Goal: Task Accomplishment & Management: Manage account settings

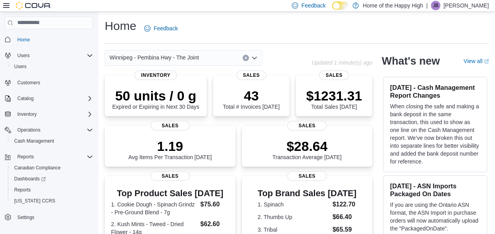
click at [440, 7] on div "JB" at bounding box center [435, 5] width 9 height 9
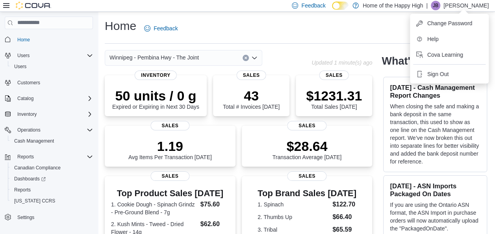
click at [440, 7] on div "JB" at bounding box center [435, 5] width 9 height 9
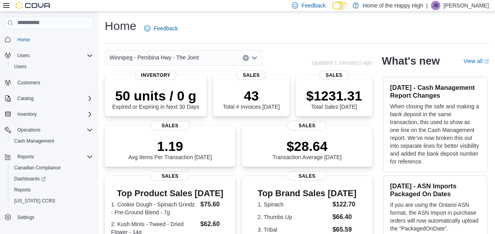
click at [440, 7] on div "JB" at bounding box center [435, 5] width 9 height 9
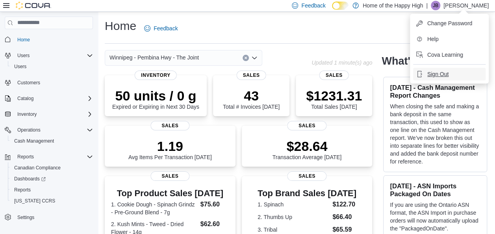
click at [439, 70] on span "Sign Out" at bounding box center [437, 74] width 21 height 8
